Goal: Obtain resource: Download file/media

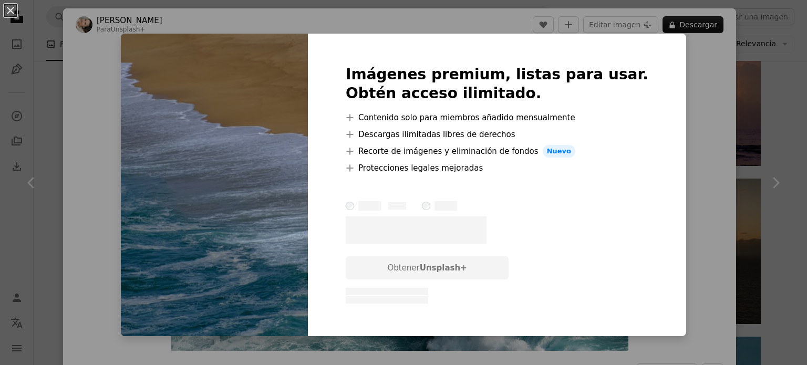
scroll to position [3213, 0]
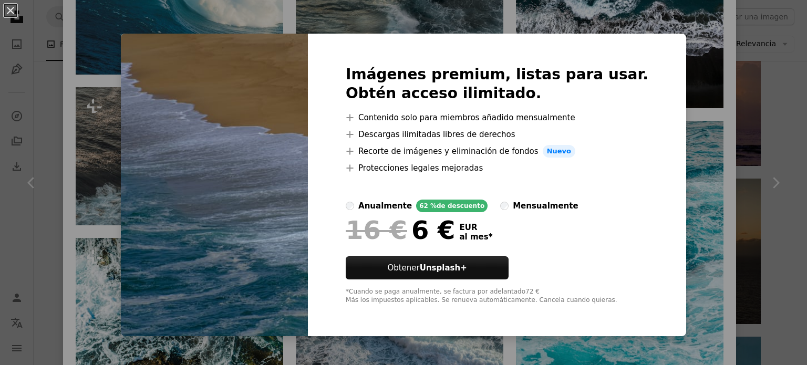
click at [788, 147] on div "An X shape Imágenes premium, listas para usar. Obtén acceso ilimitado. A plus s…" at bounding box center [403, 182] width 807 height 365
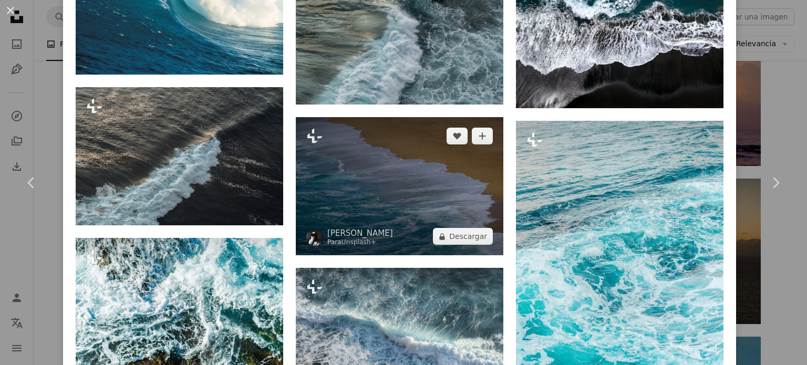
click at [483, 121] on img at bounding box center [399, 186] width 207 height 138
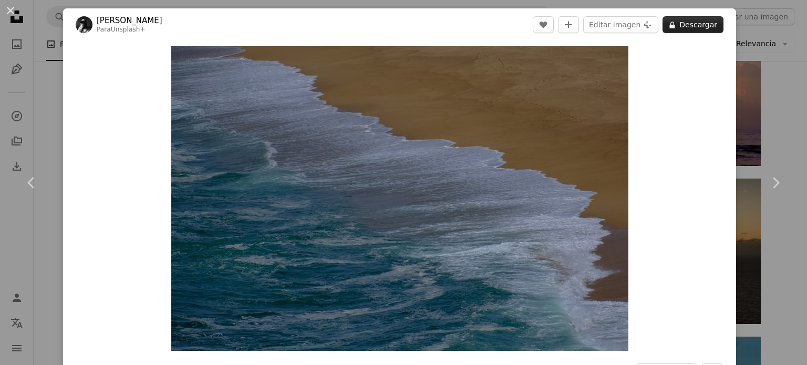
click at [687, 25] on button "A lock Descargar" at bounding box center [692, 24] width 61 height 17
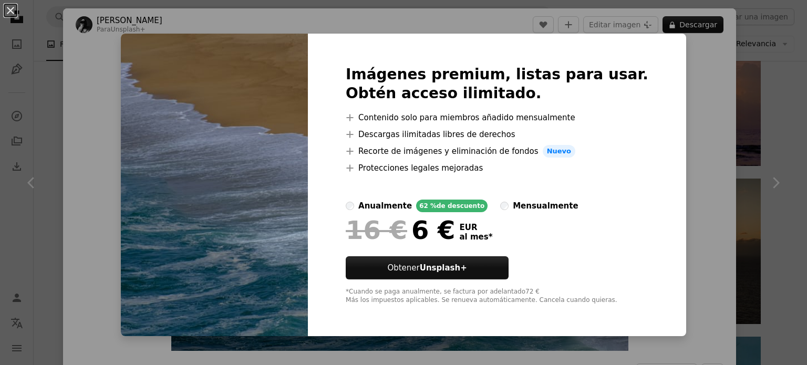
click at [662, 93] on div "An X shape Imágenes premium, listas para usar. Obtén acceso ilimitado. A plus s…" at bounding box center [403, 182] width 807 height 365
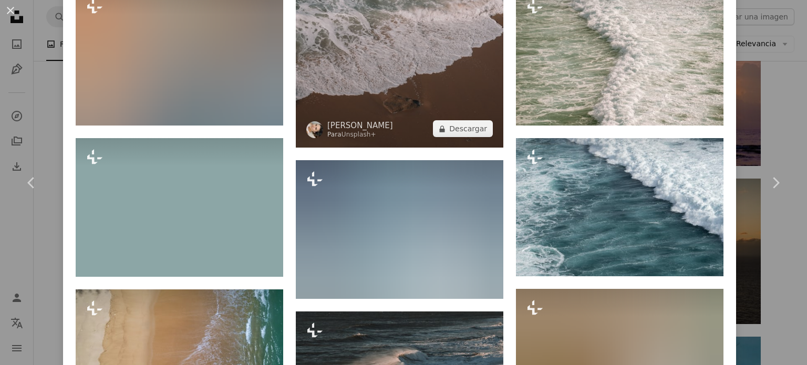
scroll to position [910, 0]
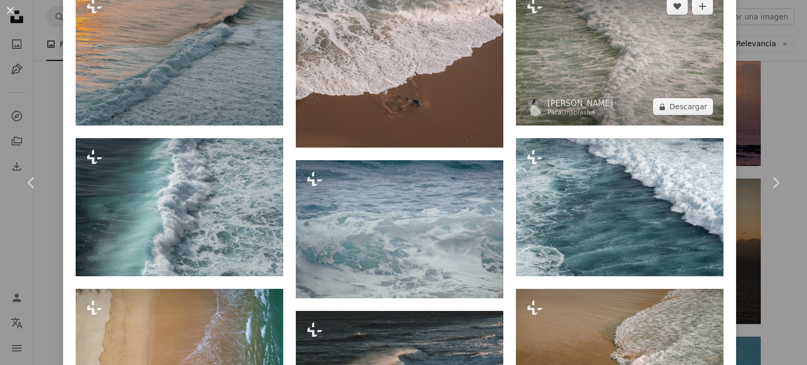
click at [622, 86] on img at bounding box center [619, 56] width 207 height 138
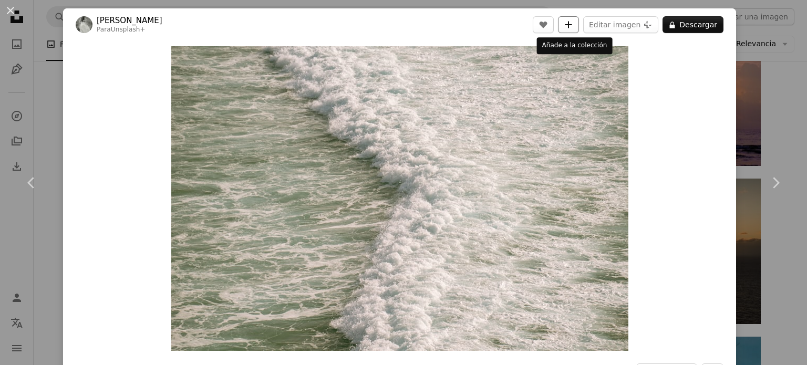
click at [571, 20] on icon "A plus sign" at bounding box center [568, 24] width 8 height 8
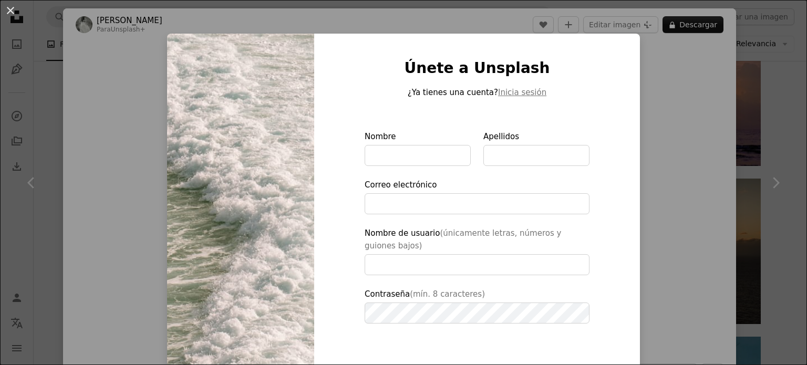
click at [652, 118] on div "An X shape Únete a Unsplash ¿Ya tienes una cuenta? Inicia sesión Nombre Apellid…" at bounding box center [403, 182] width 807 height 365
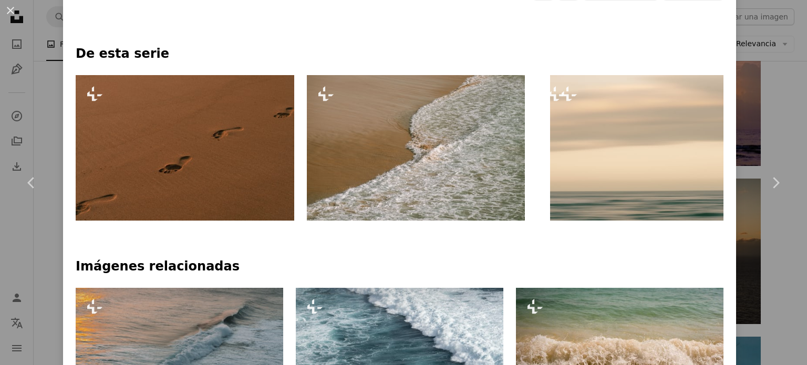
scroll to position [498, 0]
